Goal: Task Accomplishment & Management: Complete application form

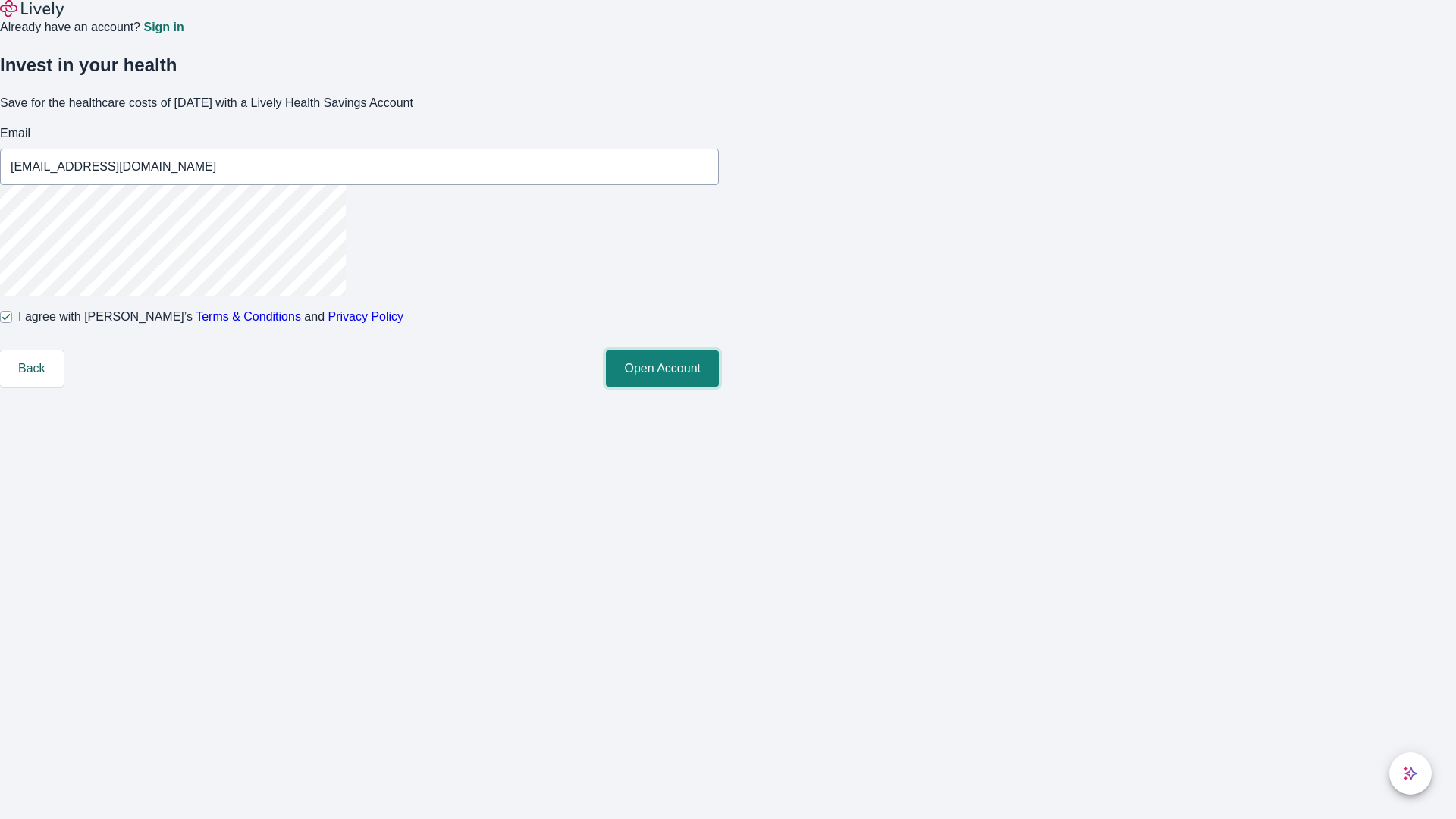
click at [719, 387] on button "Open Account" at bounding box center [662, 368] width 113 height 36
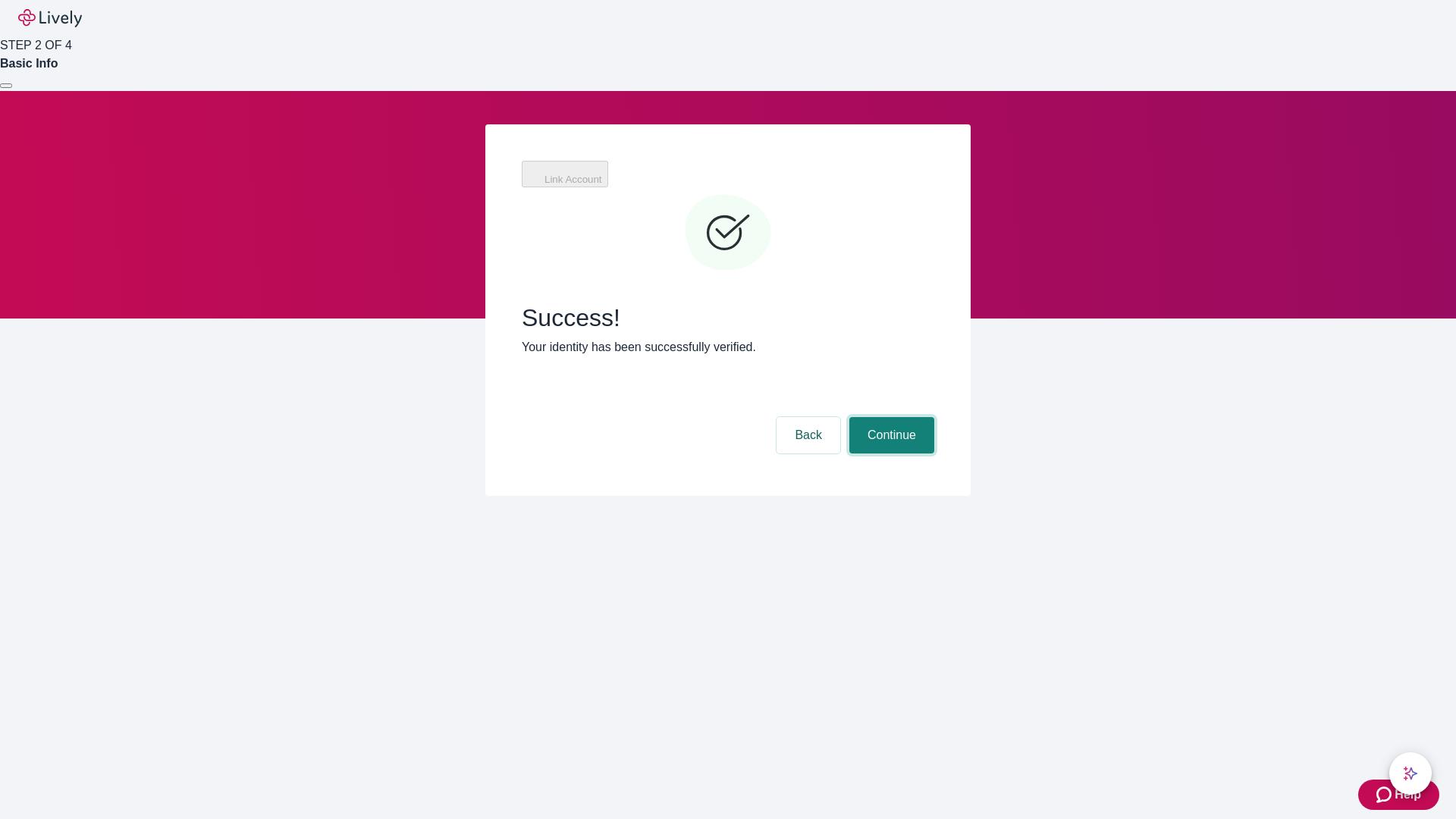
click at [890, 417] on button "Continue" at bounding box center [891, 435] width 85 height 36
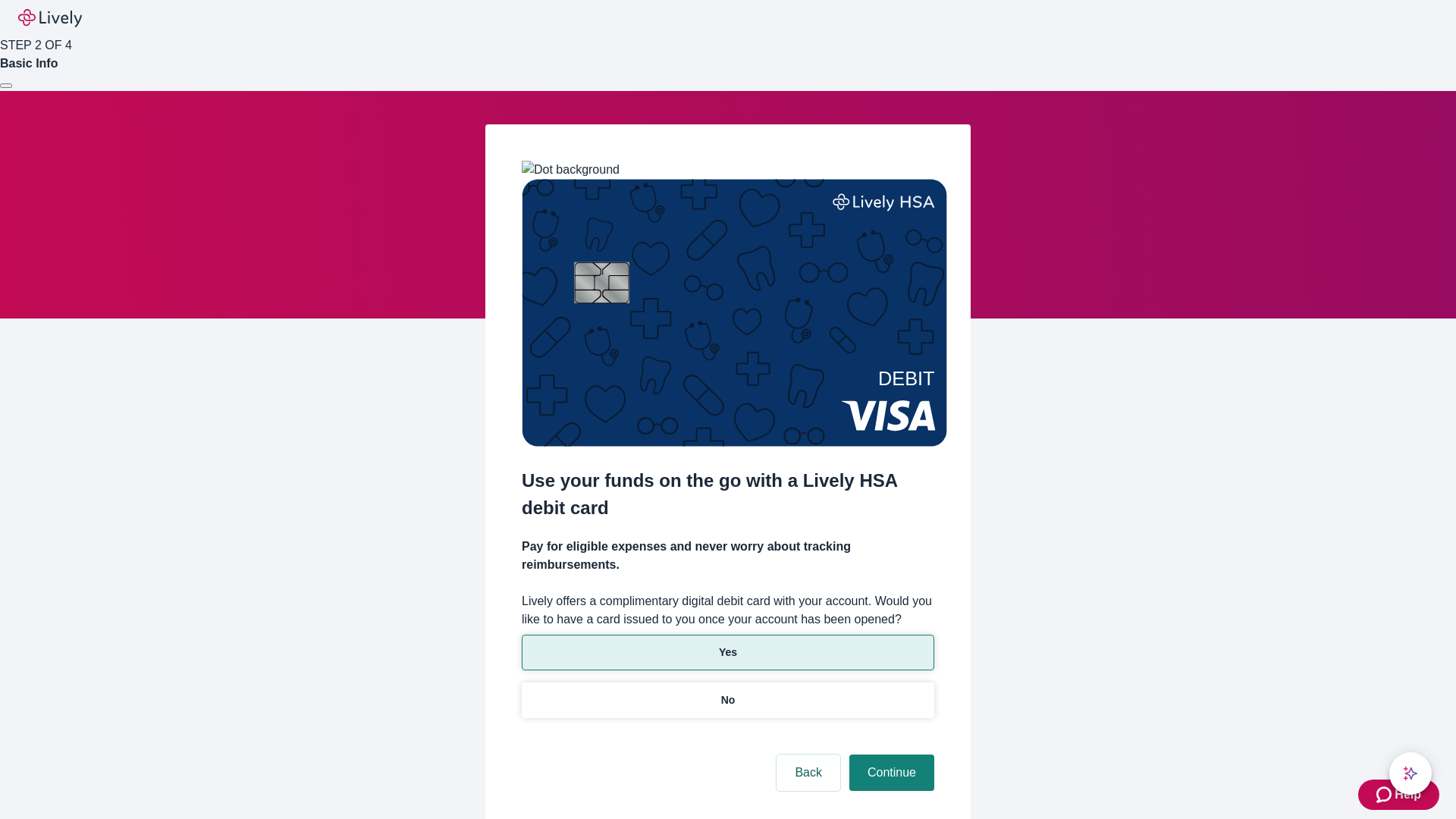
click at [728, 645] on p "Yes" at bounding box center [728, 652] width 18 height 16
click at [890, 755] on button "Continue" at bounding box center [891, 773] width 85 height 36
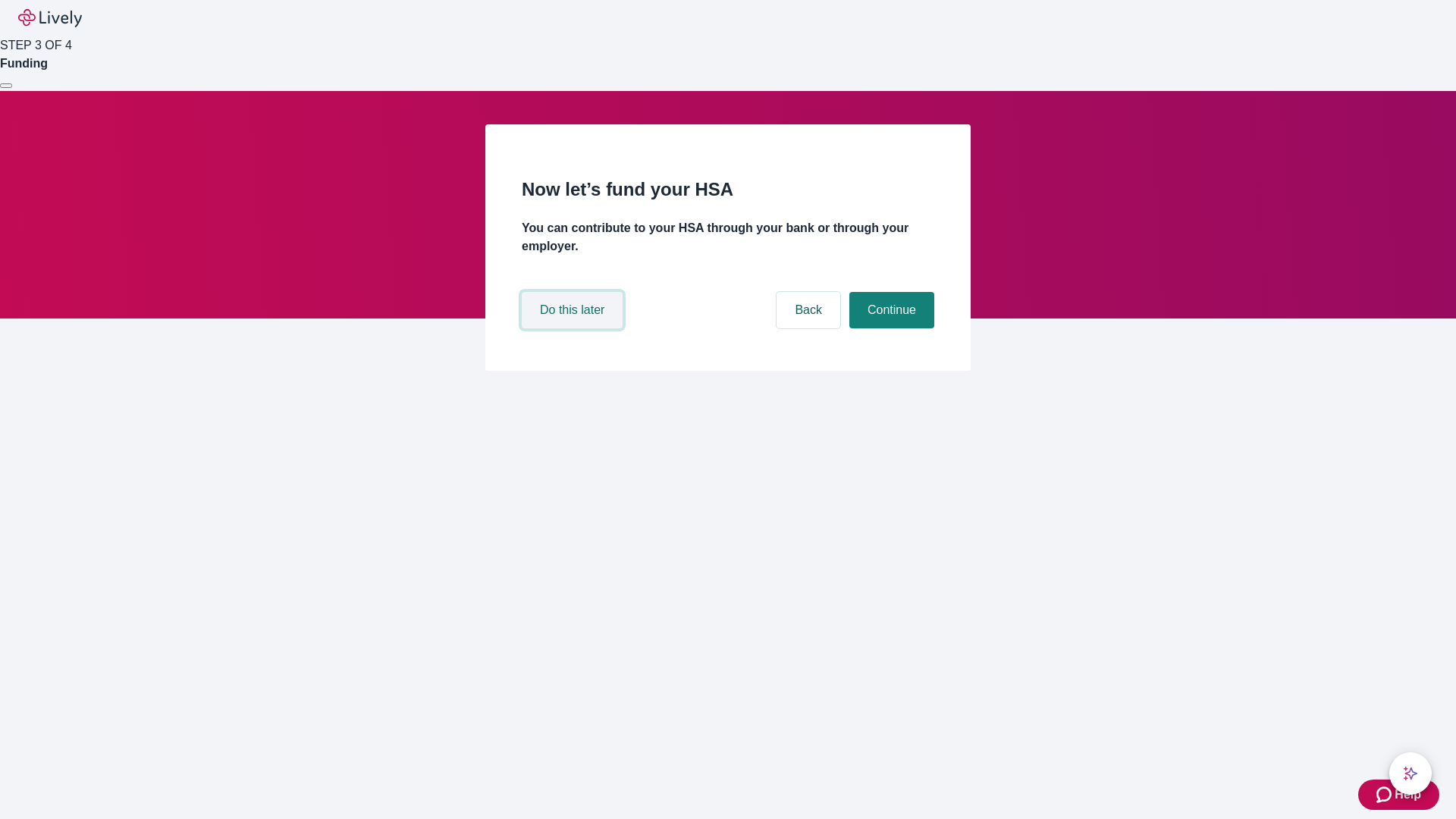
click at [574, 328] on button "Do this later" at bounding box center [572, 310] width 101 height 36
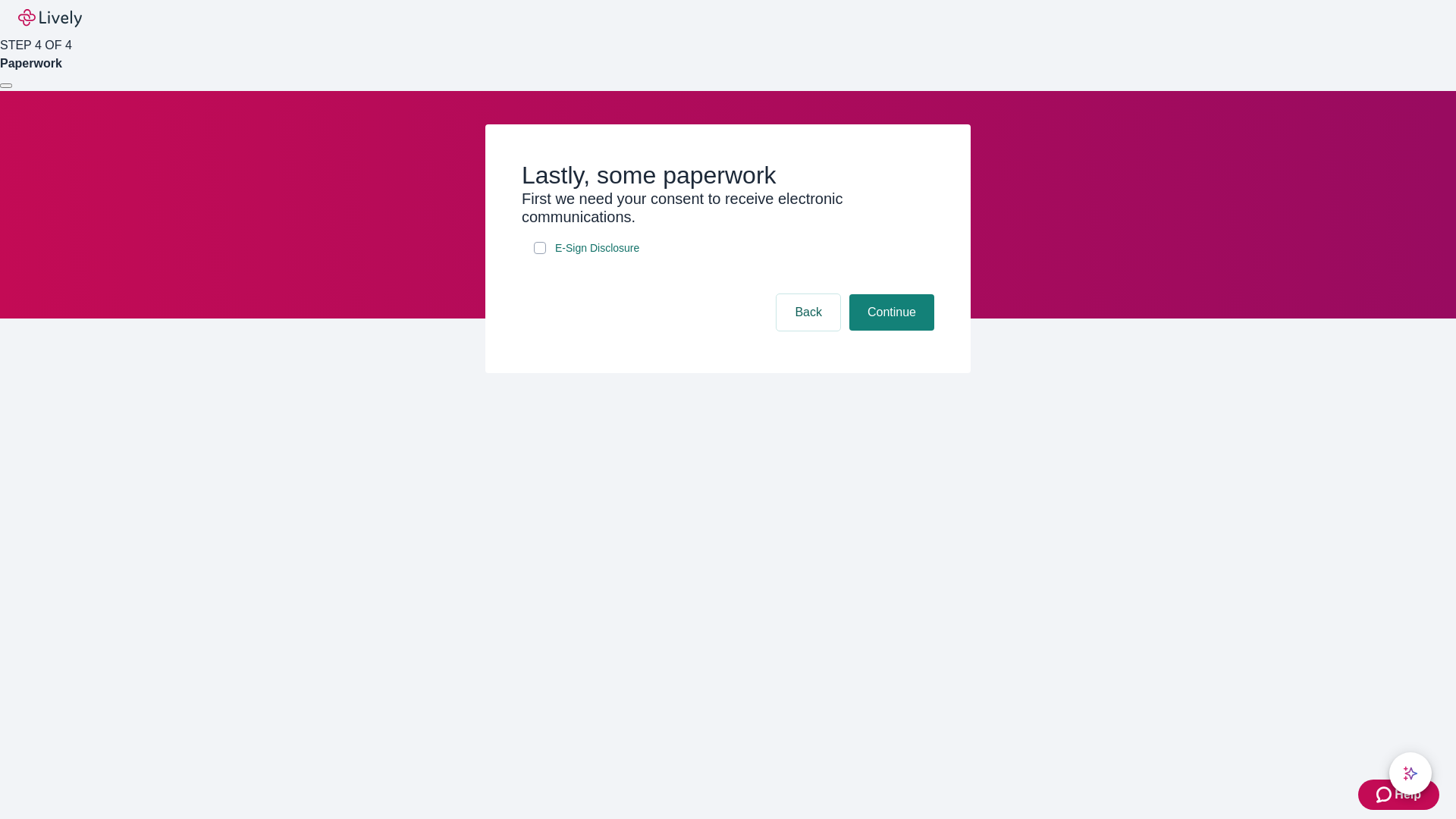
click at [540, 254] on input "E-Sign Disclosure" at bounding box center [539, 248] width 12 height 12
checkbox input "true"
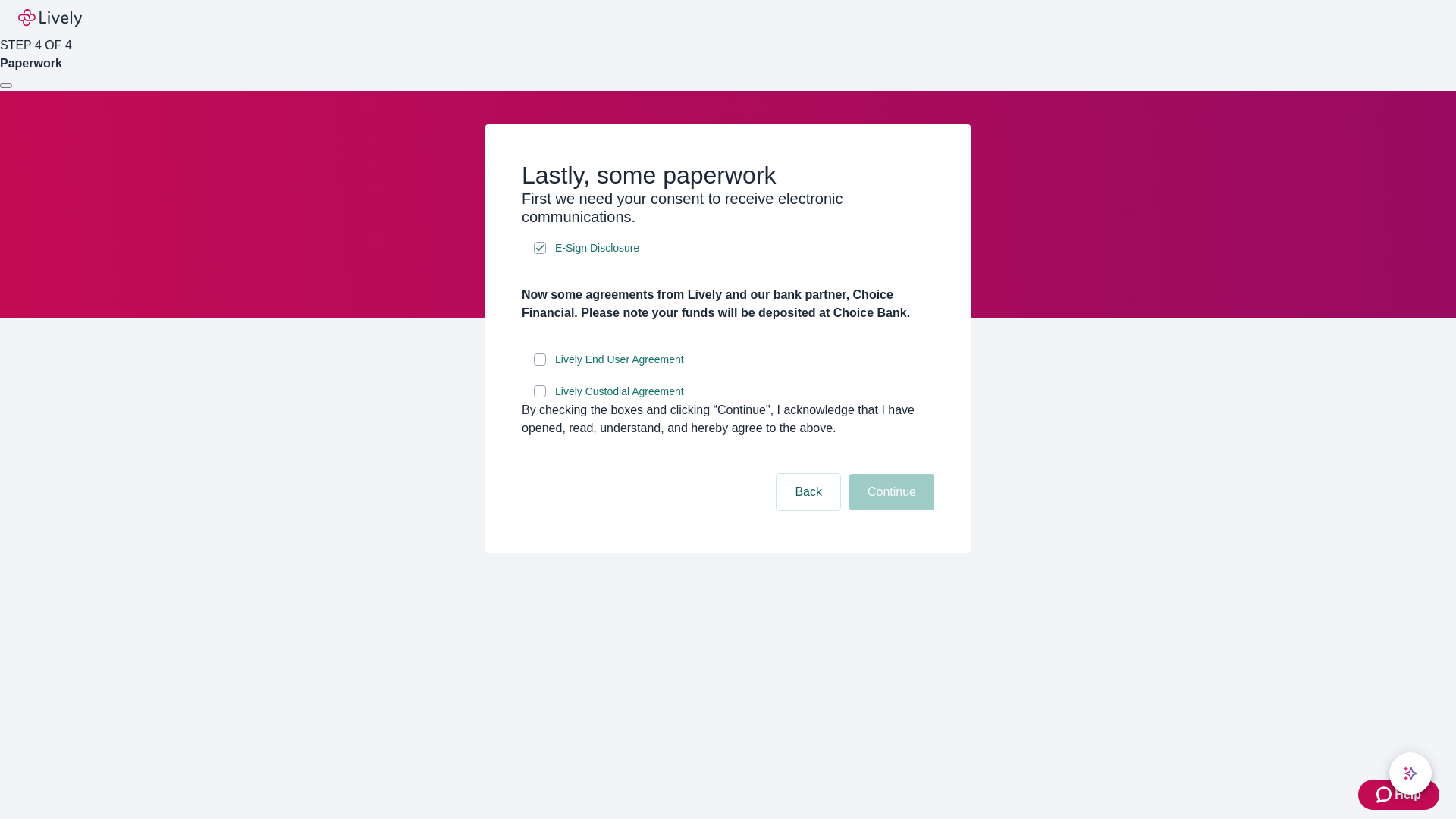
click at [540, 366] on input "Lively End User Agreement" at bounding box center [539, 359] width 12 height 12
checkbox input "true"
click at [540, 397] on input "Lively Custodial Agreement" at bounding box center [539, 391] width 12 height 12
checkbox input "true"
click at [890, 511] on button "Continue" at bounding box center [891, 493] width 85 height 36
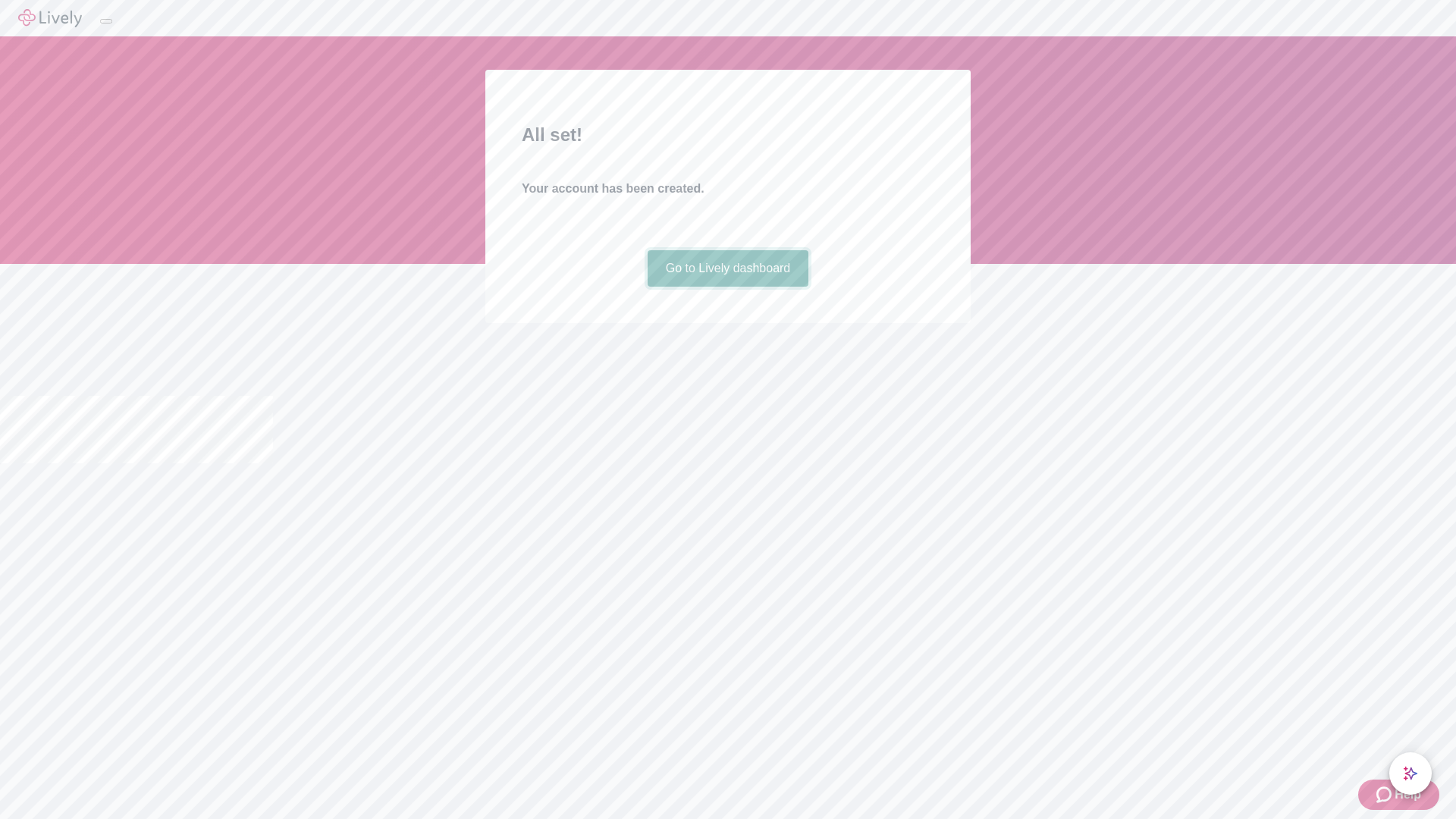
click at [728, 287] on link "Go to Lively dashboard" at bounding box center [728, 268] width 162 height 36
